Goal: Check status: Check status

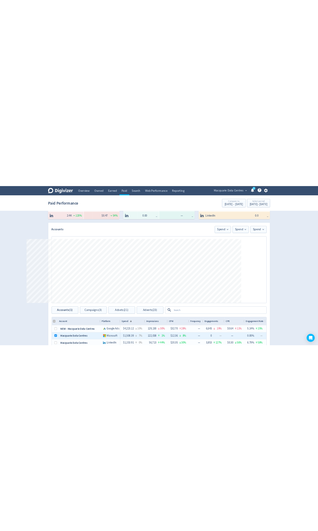
scroll to position [126, 0]
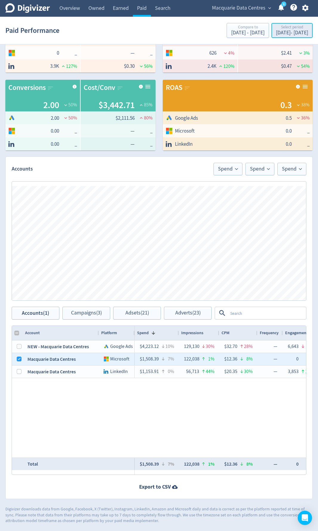
click at [290, 30] on div "Select period" at bounding box center [292, 27] width 32 height 5
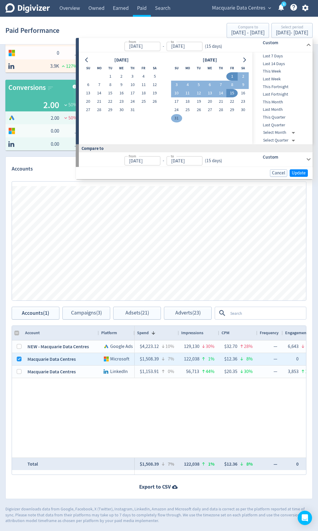
click at [178, 119] on button "31" at bounding box center [176, 118] width 11 height 8
type input "[DATE]"
click at [235, 75] on button "1" at bounding box center [232, 76] width 11 height 8
type input "[DATE]"
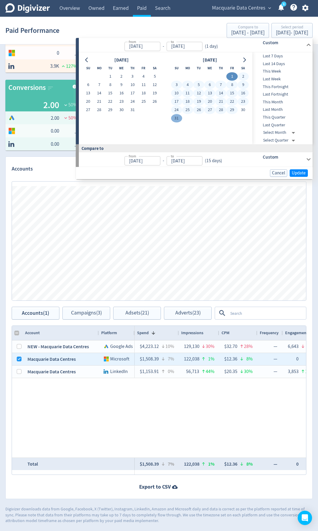
click at [179, 118] on button "31" at bounding box center [176, 118] width 11 height 8
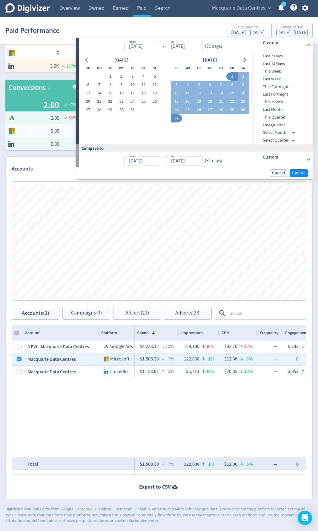
type input "[DATE]"
click at [302, 175] on span "Update" at bounding box center [299, 173] width 14 height 4
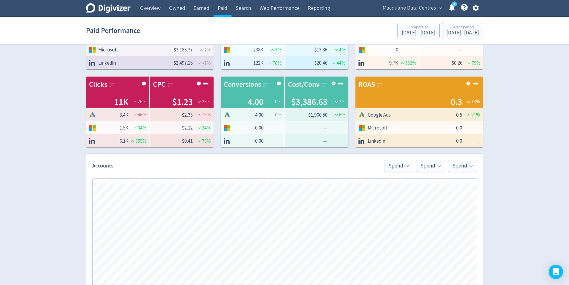
scroll to position [32, 0]
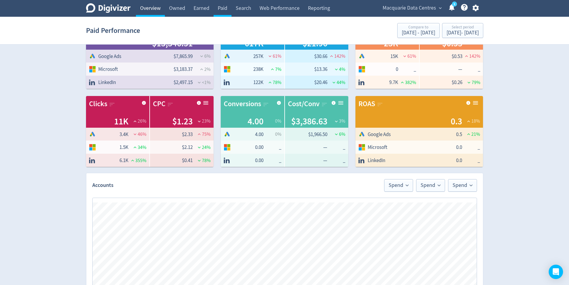
click at [150, 8] on link "Overview" at bounding box center [150, 8] width 29 height 17
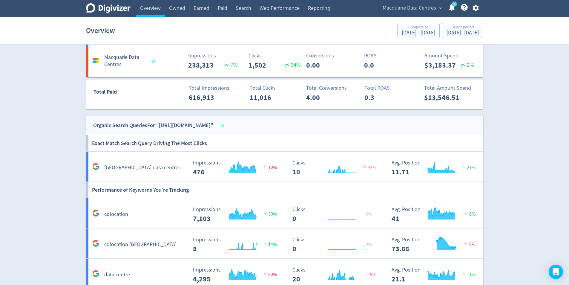
scroll to position [310, 0]
